Goal: Book appointment/travel/reservation

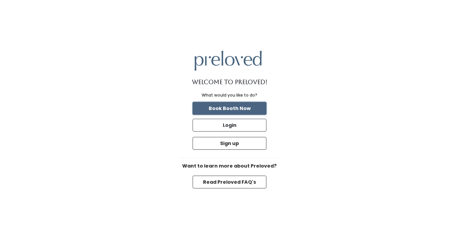
click at [246, 109] on button "Book Booth Now" at bounding box center [230, 108] width 74 height 13
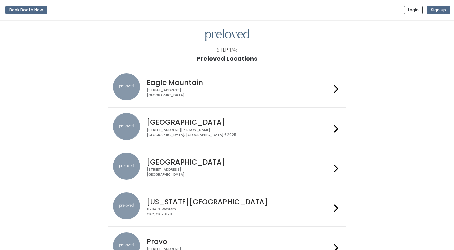
click at [324, 172] on div "3903 N Braeswood Blvd Houston, TX 77025" at bounding box center [239, 172] width 185 height 10
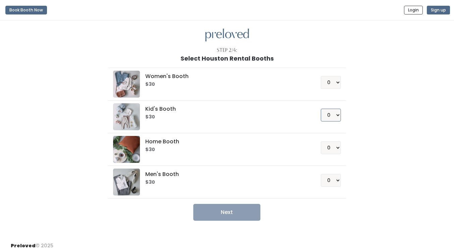
click at [334, 117] on select "0 1 2 3 4" at bounding box center [331, 114] width 20 height 13
select select "1"
click at [321, 108] on select "0 1 2 3 4" at bounding box center [331, 114] width 20 height 13
click at [249, 216] on button "Next" at bounding box center [226, 212] width 67 height 17
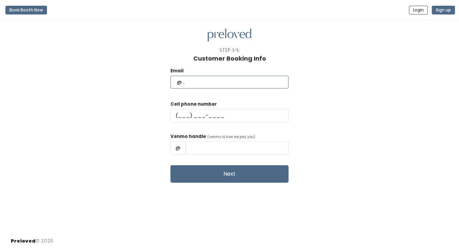
click at [224, 79] on input "text" at bounding box center [230, 82] width 118 height 13
type input "natalie@murgiateam.com"
type input "(832) 276-4902"
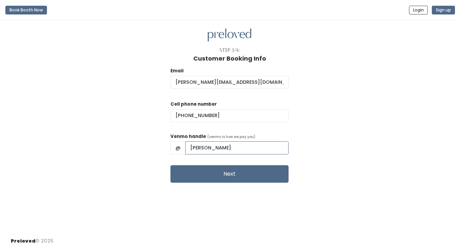
click at [253, 151] on input "Natalie T Murgia" at bounding box center [236, 147] width 103 height 13
type input "N"
type input "nataliemurgia"
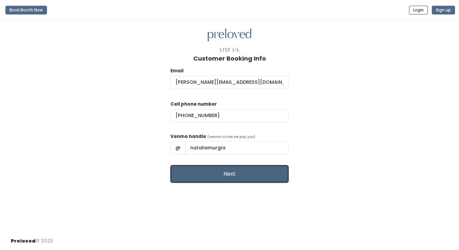
click at [241, 172] on button "Next" at bounding box center [230, 173] width 118 height 17
click at [231, 171] on button "Next" at bounding box center [230, 173] width 118 height 17
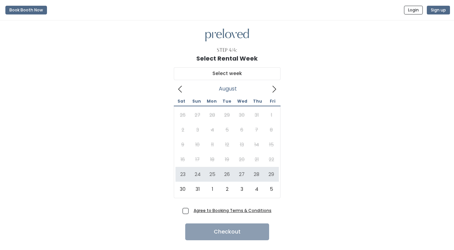
click at [275, 87] on icon at bounding box center [274, 88] width 7 height 7
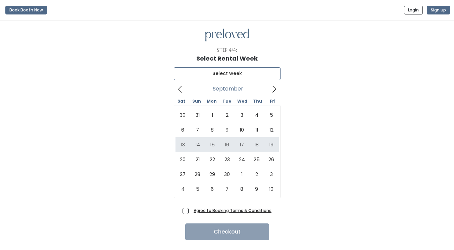
type input "[DATE] to [DATE]"
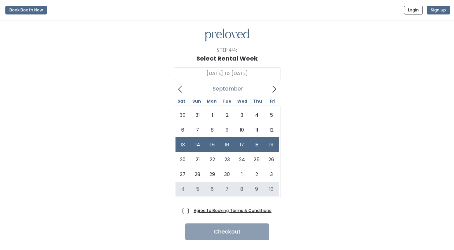
click at [191, 213] on span "Agree to Booking Terms & Conditions" at bounding box center [231, 210] width 81 height 7
click at [191, 211] on input "Agree to Booking Terms & Conditions" at bounding box center [193, 209] width 4 height 4
checkbox input "true"
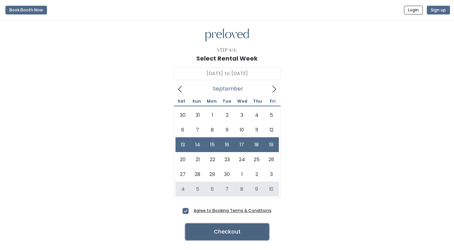
click at [213, 228] on button "Checkout" at bounding box center [227, 231] width 84 height 17
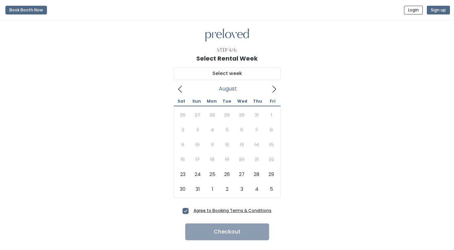
click at [274, 86] on icon at bounding box center [274, 88] width 7 height 7
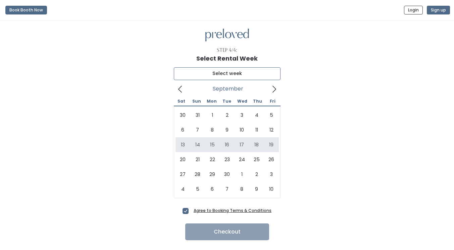
type input "September 13 to September 19"
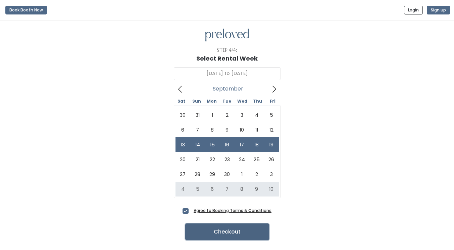
click at [233, 235] on button "Checkout" at bounding box center [227, 231] width 84 height 17
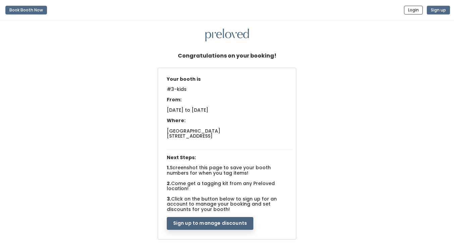
click at [230, 226] on button "Sign up to manage discounts" at bounding box center [210, 223] width 87 height 13
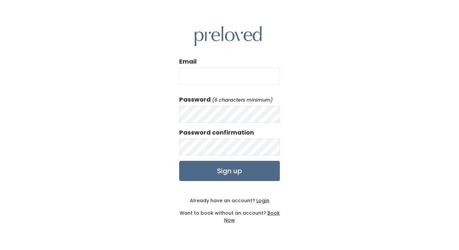
click at [248, 77] on input "Email" at bounding box center [229, 76] width 101 height 17
click at [260, 77] on input "[EMAIL_ADDRESS][DOMAIN_NAME]" at bounding box center [229, 76] width 101 height 17
click at [260, 77] on input "natalietran.tx@gmail.com" at bounding box center [229, 76] width 101 height 17
type input "natalie@murgiateam.com"
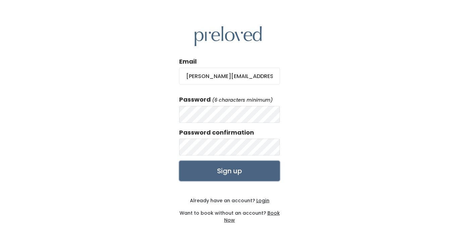
click at [236, 176] on input "Sign up" at bounding box center [229, 171] width 101 height 20
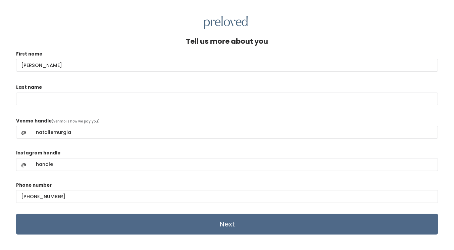
type input "[PERSON_NAME]"
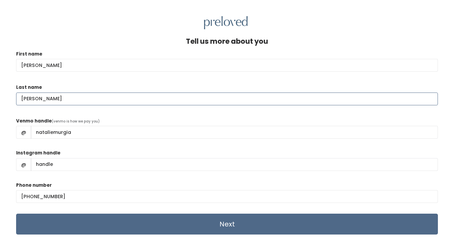
type input "[PERSON_NAME]"
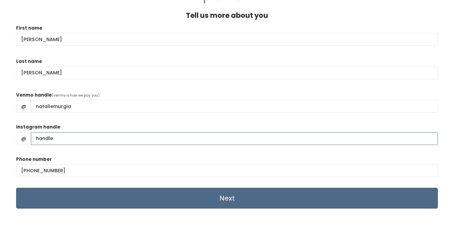
scroll to position [29, 0]
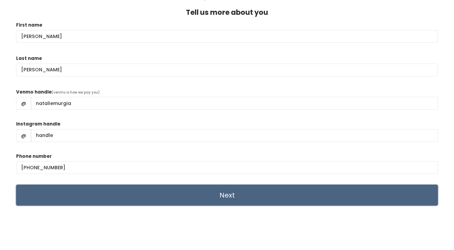
click at [238, 193] on input "Next" at bounding box center [227, 194] width 422 height 21
